Goal: Task Accomplishment & Management: Manage account settings

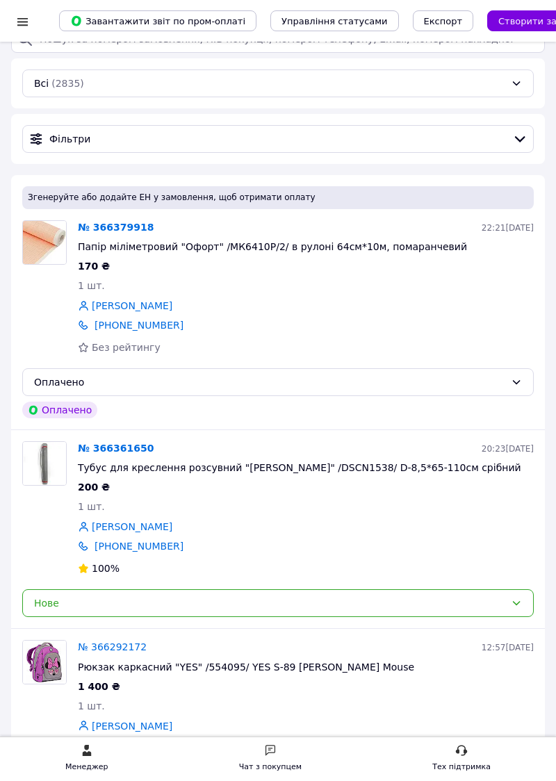
scroll to position [73, 0]
click at [48, 459] on img at bounding box center [44, 462] width 43 height 43
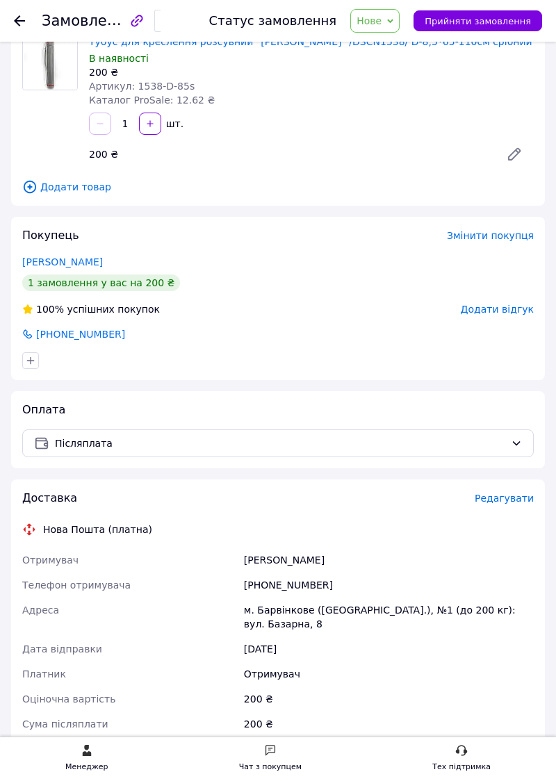
scroll to position [107, 0]
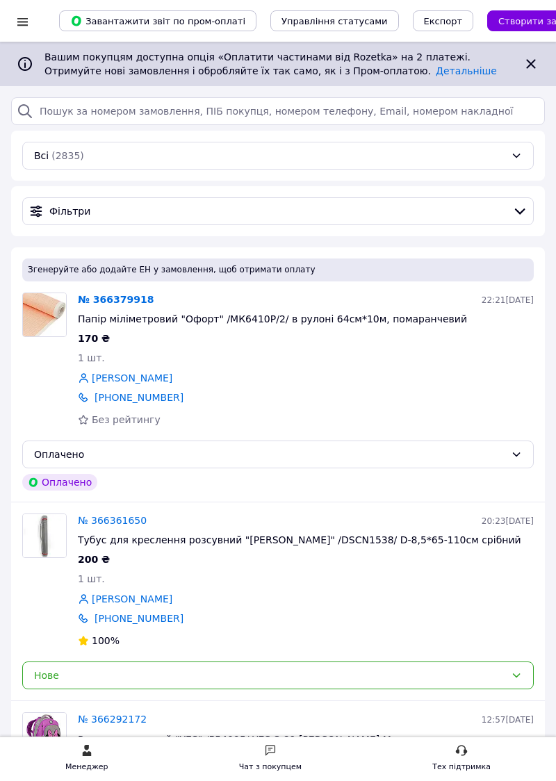
click at [49, 537] on img at bounding box center [44, 535] width 43 height 43
click at [54, 539] on img at bounding box center [44, 535] width 43 height 43
click at [54, 306] on img at bounding box center [44, 314] width 43 height 43
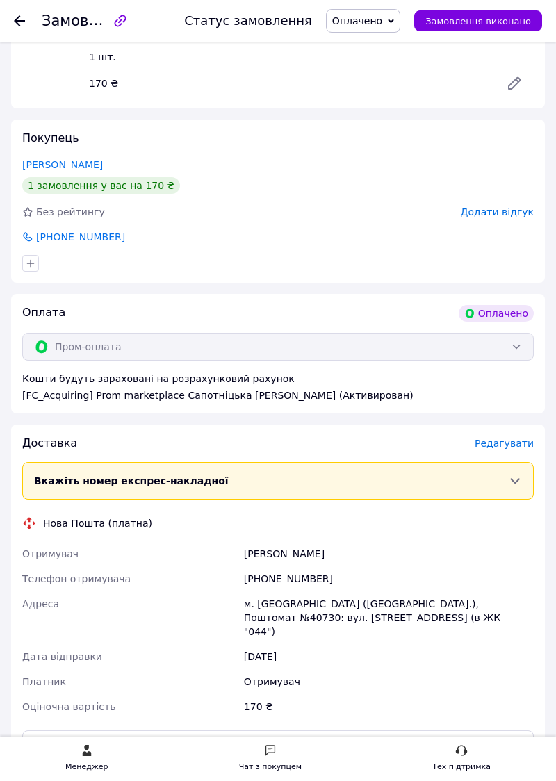
scroll to position [208, 0]
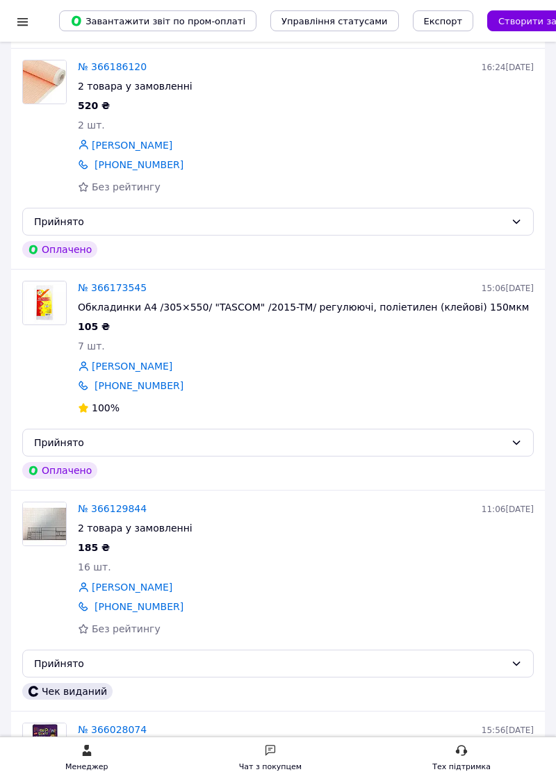
scroll to position [1272, 0]
click at [51, 517] on img at bounding box center [44, 524] width 43 height 43
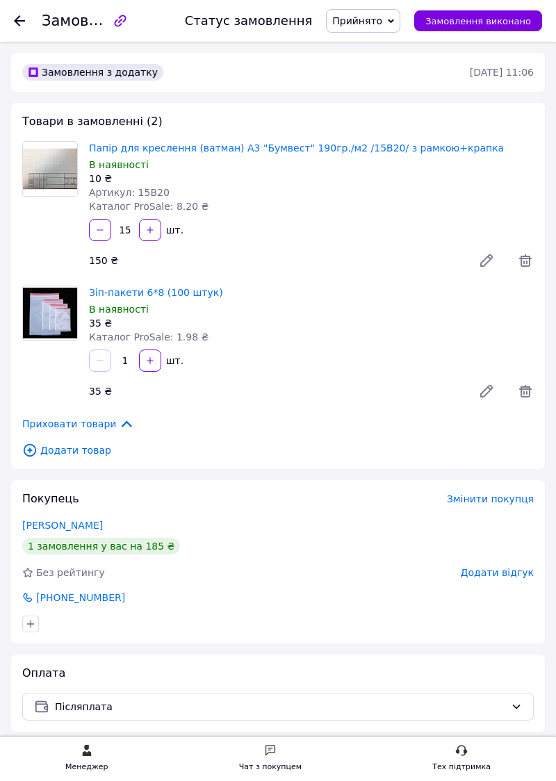
click at [377, 13] on span "Прийнято" at bounding box center [363, 21] width 74 height 24
click at [366, 50] on li "Виконано" at bounding box center [363, 48] width 73 height 21
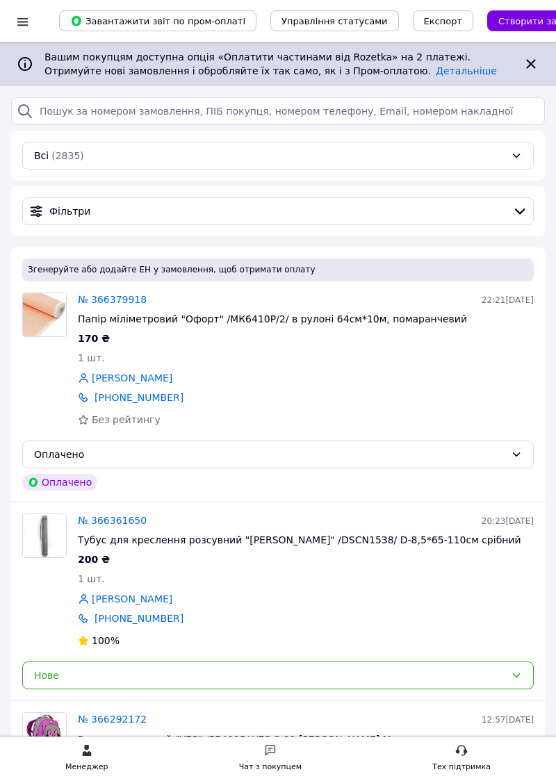
click at [55, 449] on div "Оплачено" at bounding box center [269, 454] width 471 height 15
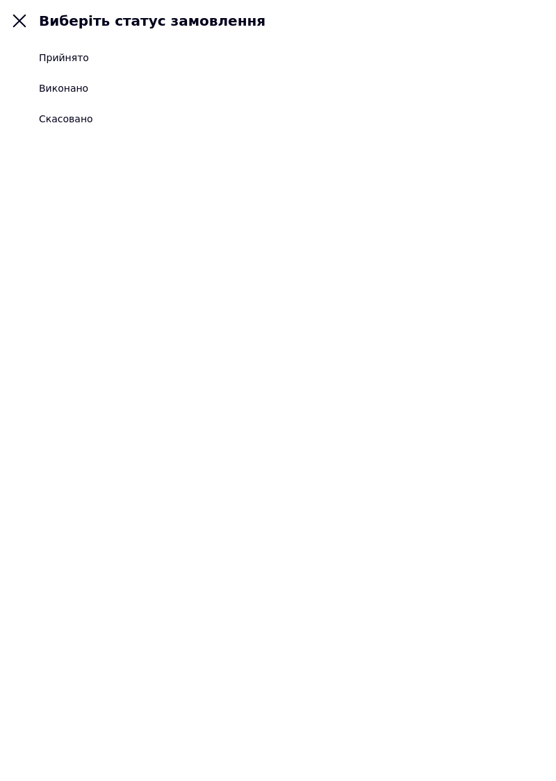
click at [51, 60] on div "Прийнято" at bounding box center [64, 58] width 50 height 14
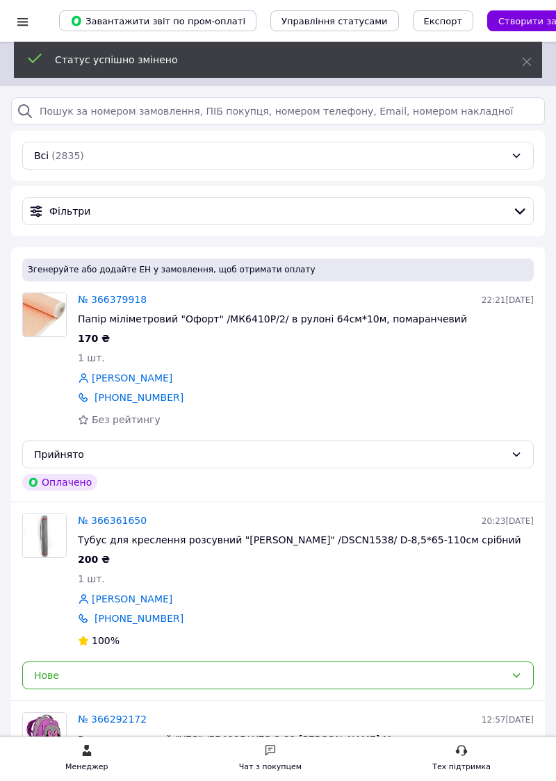
click at [57, 676] on div "Нове" at bounding box center [269, 675] width 471 height 15
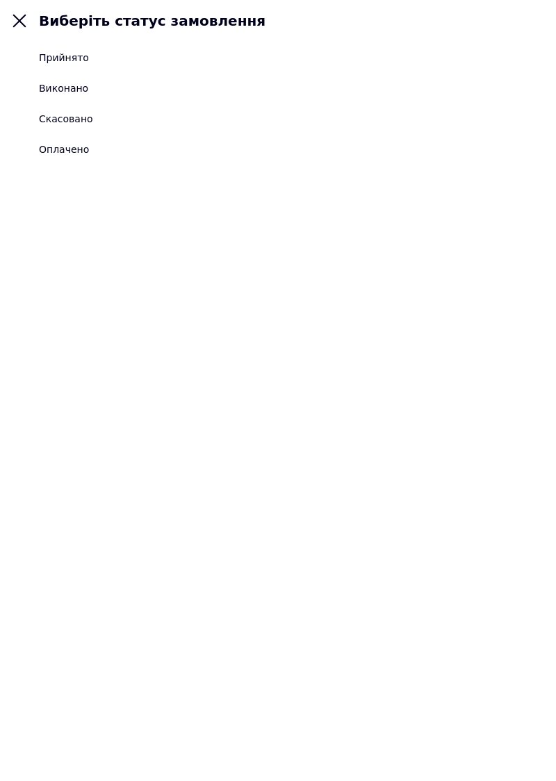
click at [60, 60] on div "Прийнято" at bounding box center [64, 58] width 50 height 14
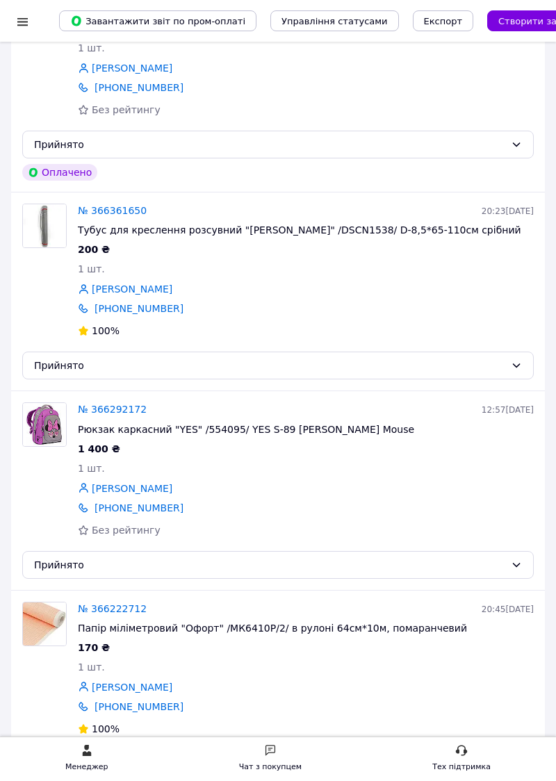
scroll to position [312, 0]
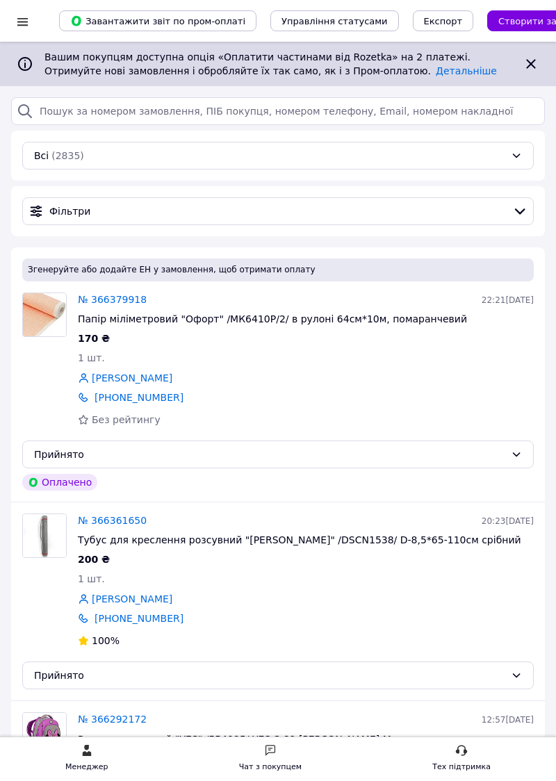
click at [51, 306] on img at bounding box center [44, 314] width 43 height 43
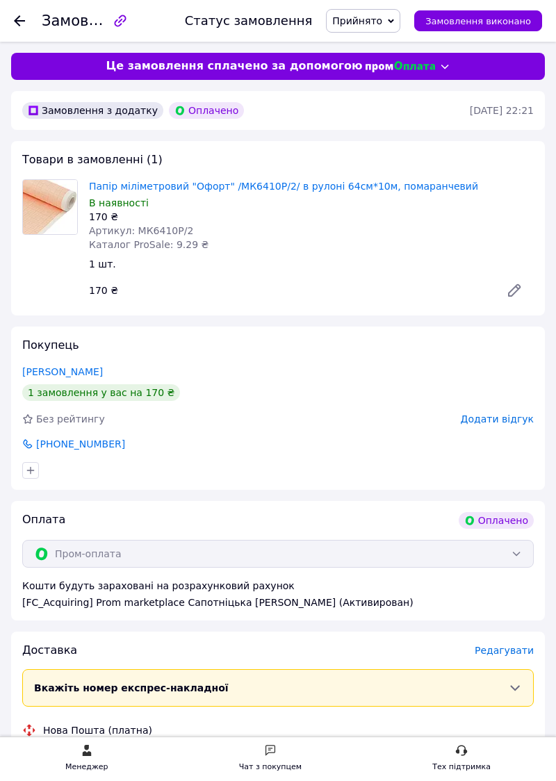
click at [501, 653] on span "Редагувати" at bounding box center [504, 650] width 59 height 11
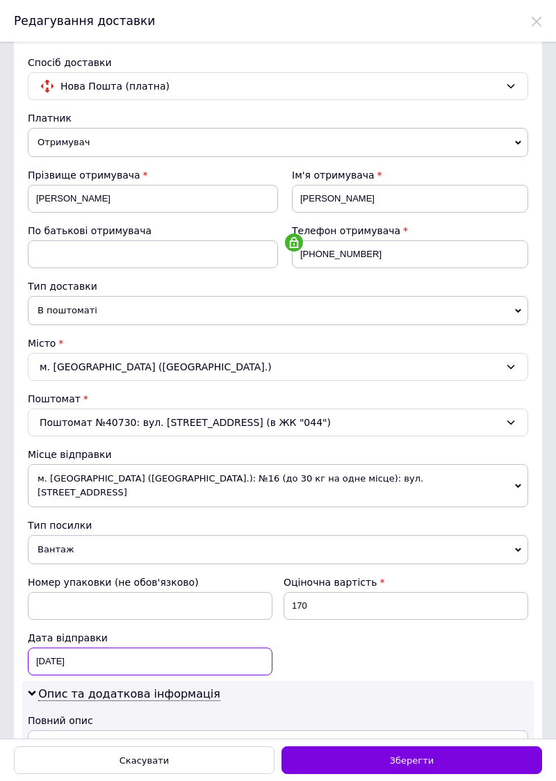
click at [111, 648] on div "12.10.2025 < 2025 > < Октябрь > Пн Вт Ср Чт Пт Сб Вс 29 30 1 2 3 4 5 6 7 8 9 10…" at bounding box center [150, 662] width 245 height 28
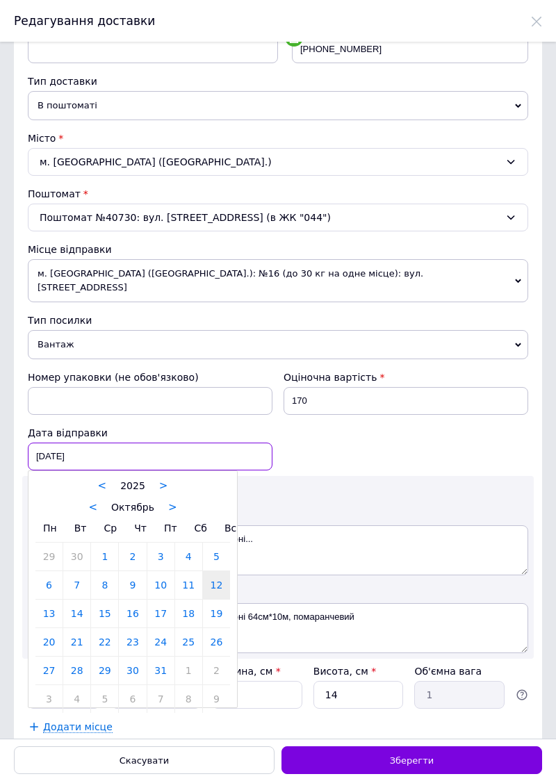
scroll to position [207, 0]
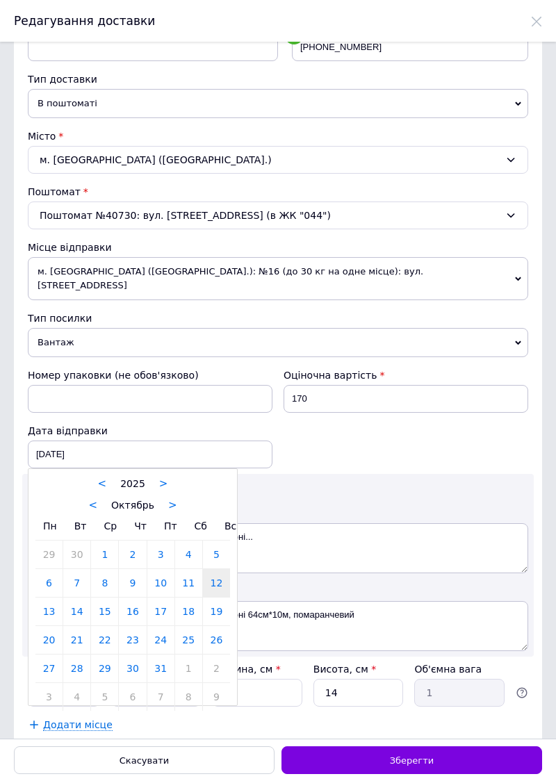
click at [101, 598] on link "15" at bounding box center [104, 612] width 27 height 28
type input "15.10.2025"
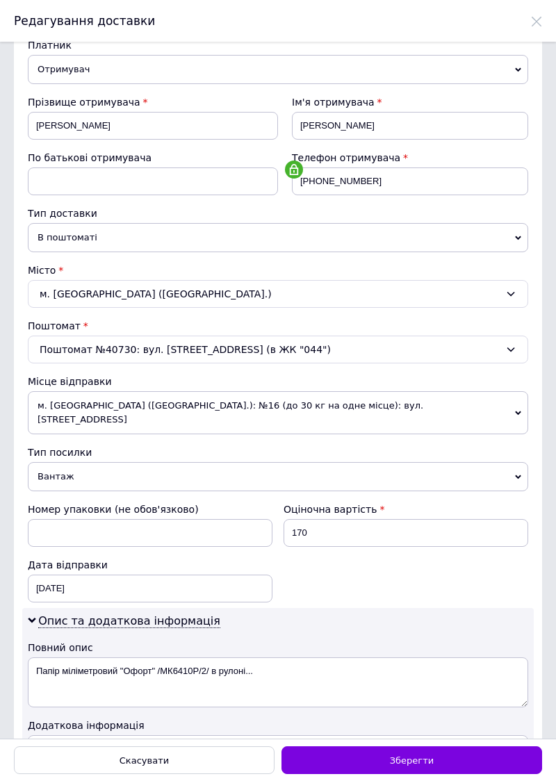
scroll to position [72, 0]
click at [508, 231] on span "В поштоматі" at bounding box center [278, 238] width 501 height 29
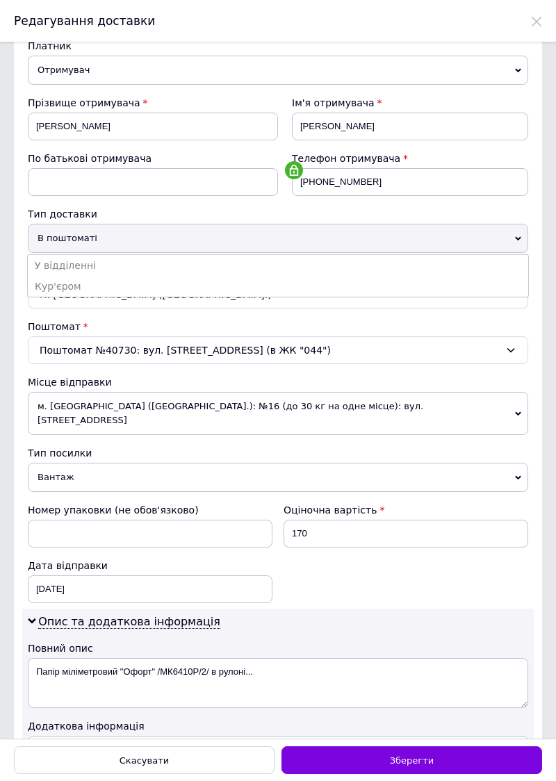
click at [65, 262] on li "У відділенні" at bounding box center [278, 265] width 501 height 21
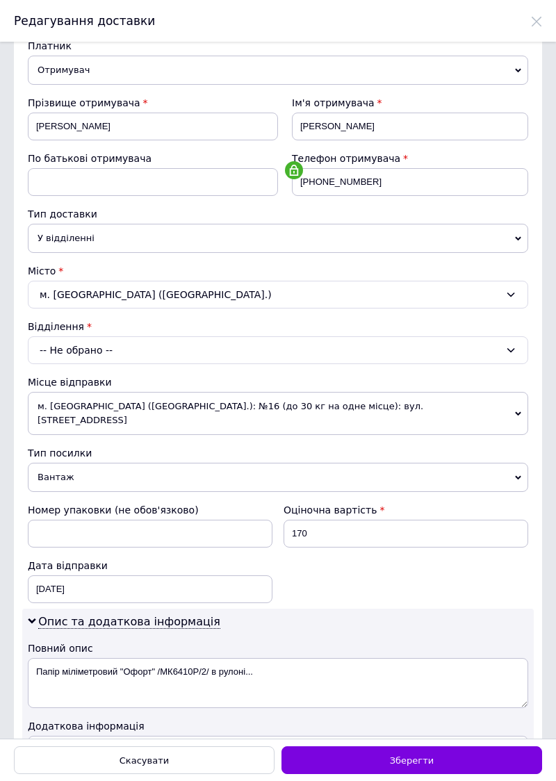
click at [93, 345] on div "-- Не обрано --" at bounding box center [278, 350] width 501 height 28
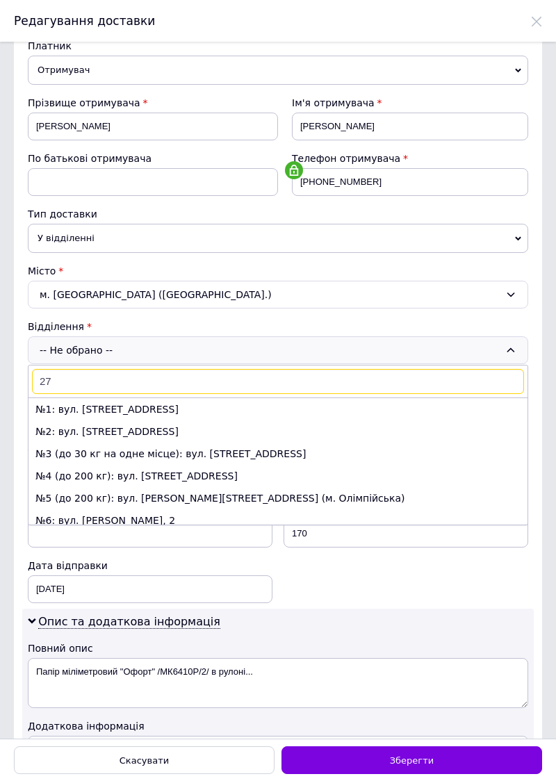
type input "278"
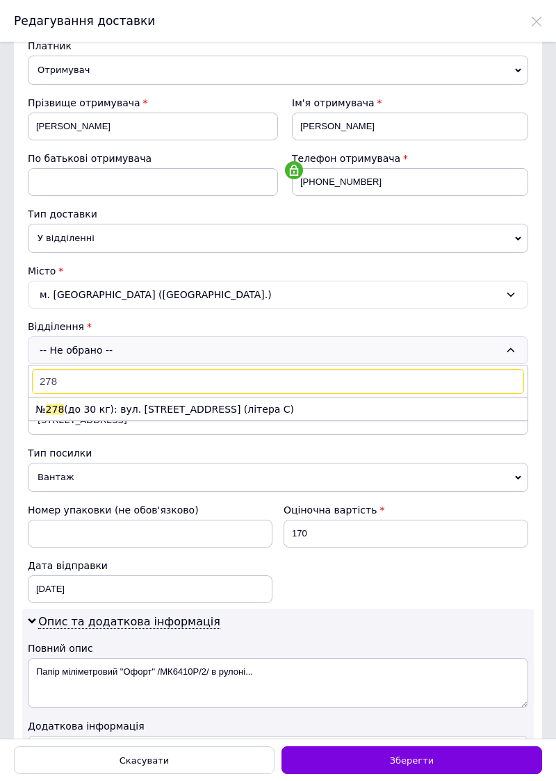
click at [63, 399] on li "№ 278 (до 30 кг): вул. Костянтинівська, 71 (літера С)" at bounding box center [278, 409] width 499 height 22
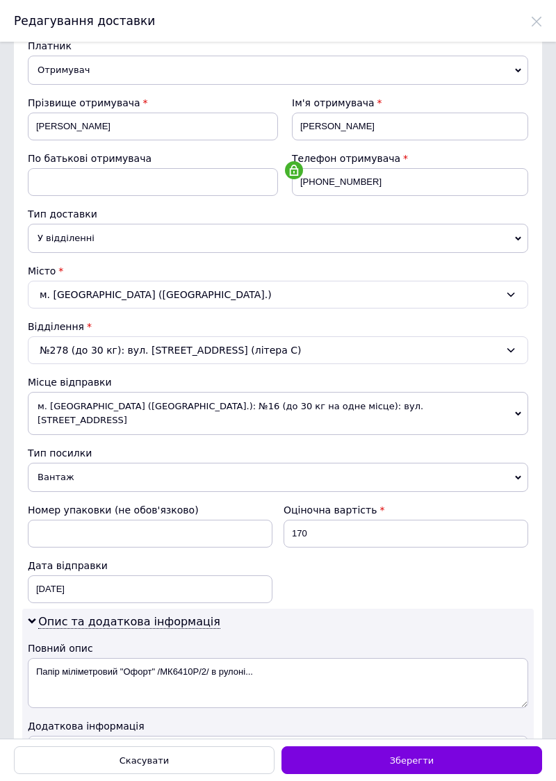
click at [411, 764] on span "Зберегти" at bounding box center [412, 761] width 44 height 10
